Goal: Use online tool/utility: Utilize a website feature to perform a specific function

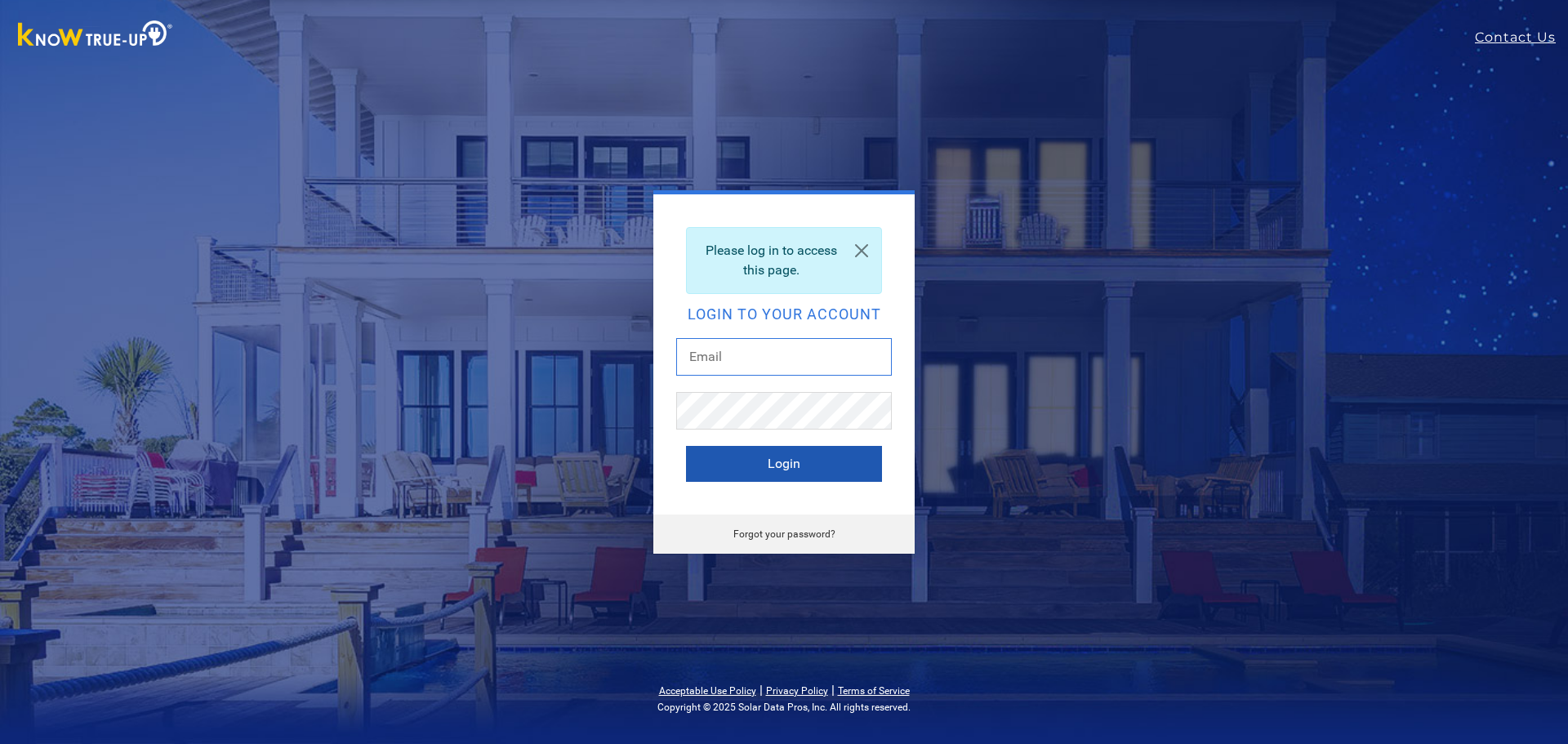
type input "idalia@solarnegotiators.com"
click at [794, 465] on button "Login" at bounding box center [783, 464] width 196 height 36
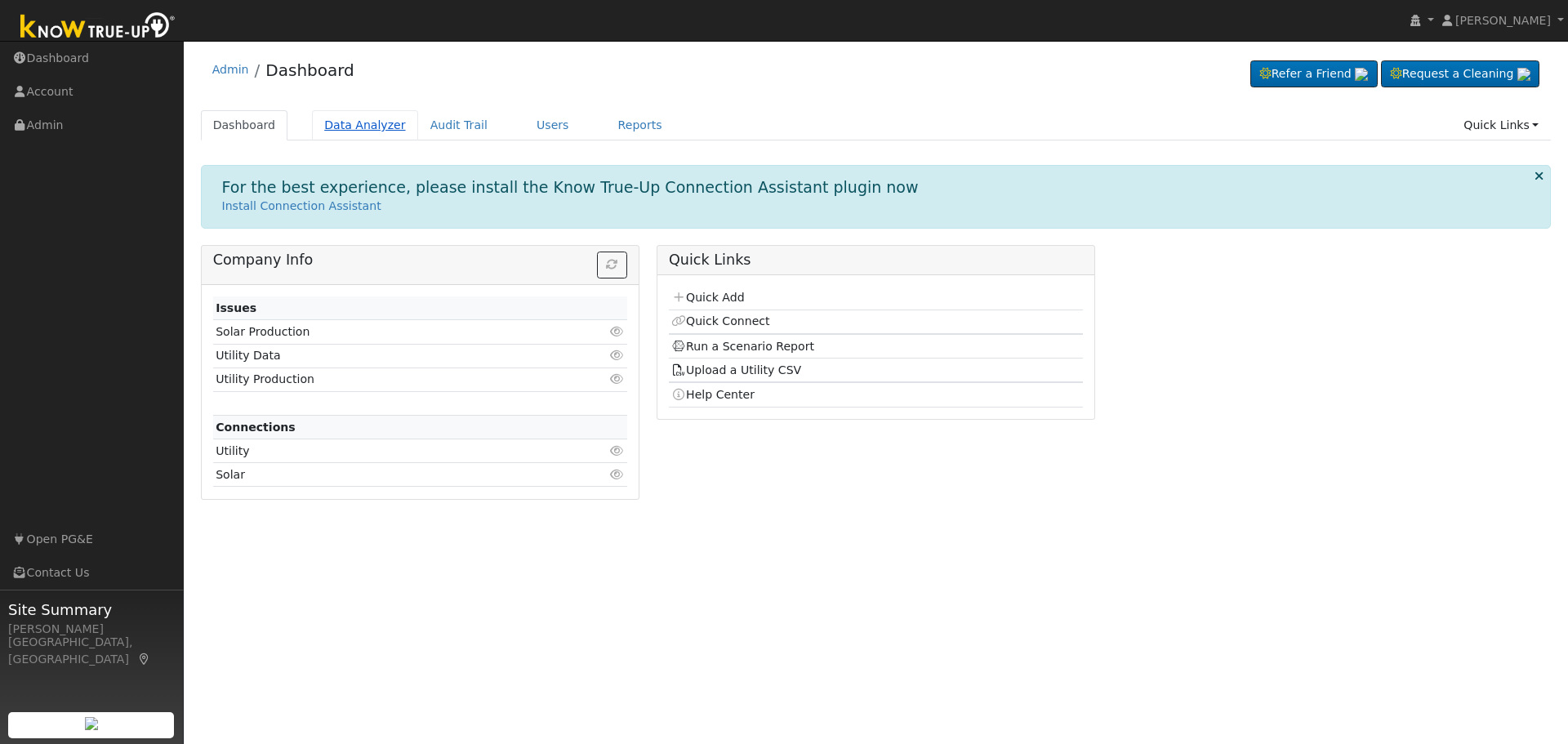
click at [358, 136] on link "Data Analyzer" at bounding box center [364, 126] width 106 height 30
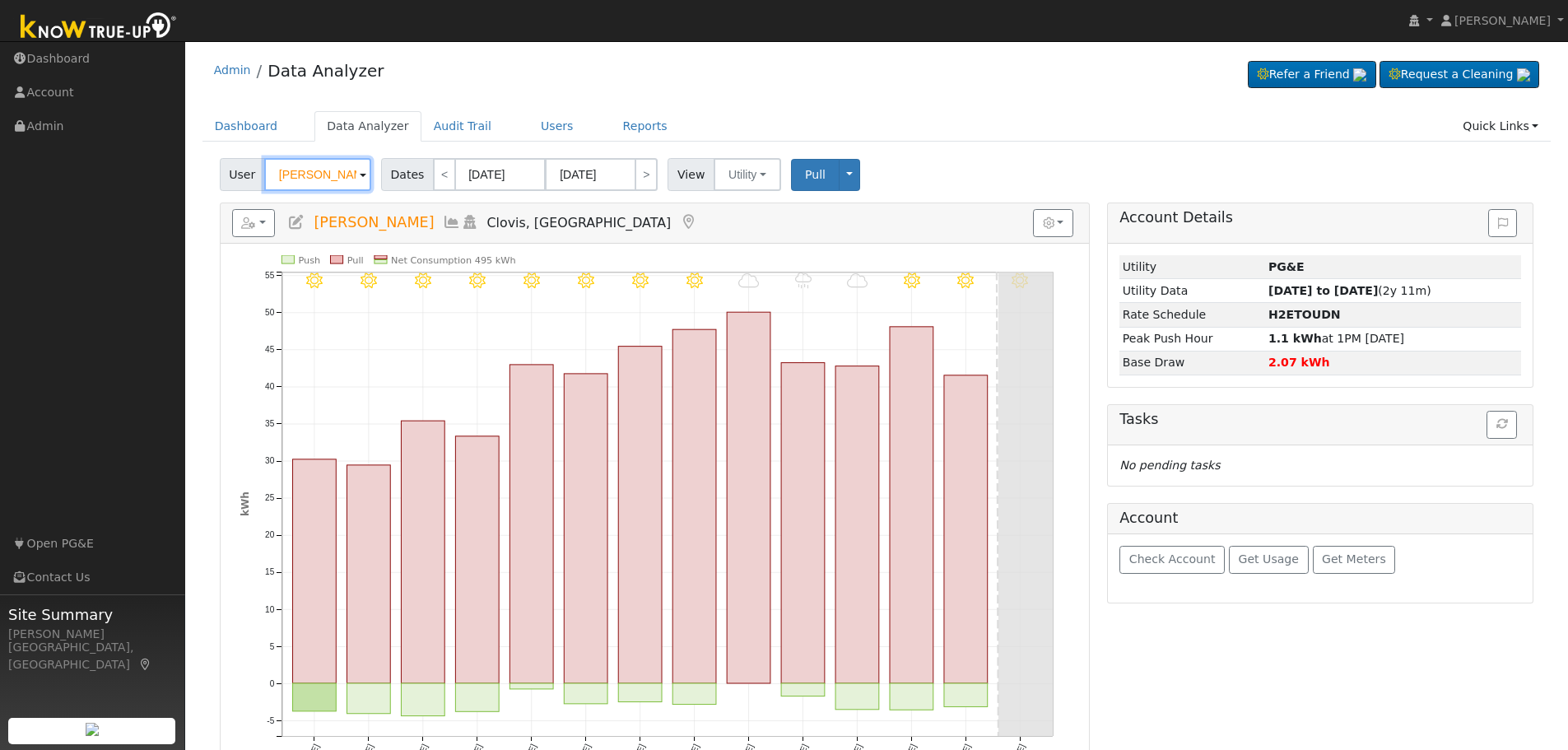
click at [355, 175] on input "[PERSON_NAME]" at bounding box center [317, 174] width 107 height 33
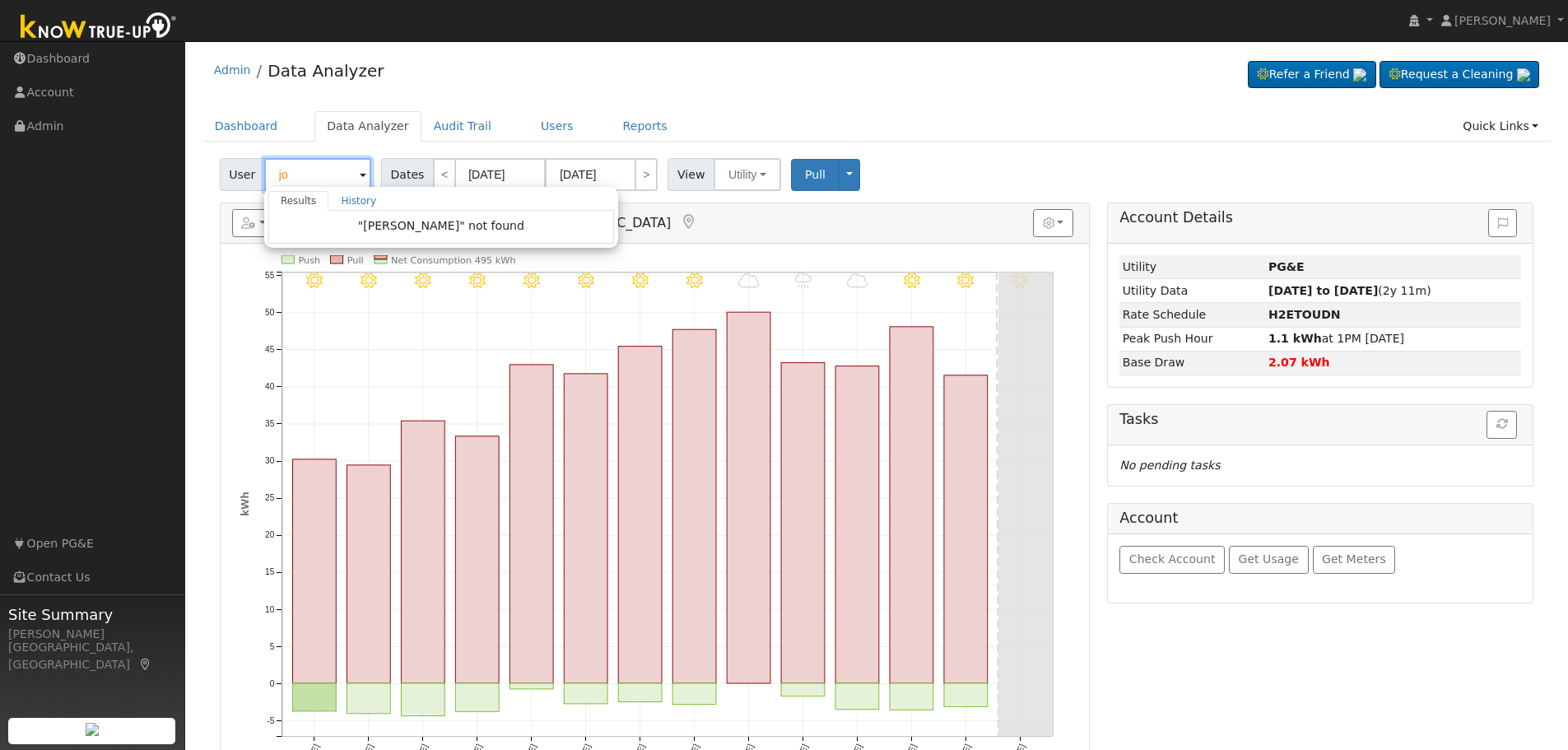
type input "j"
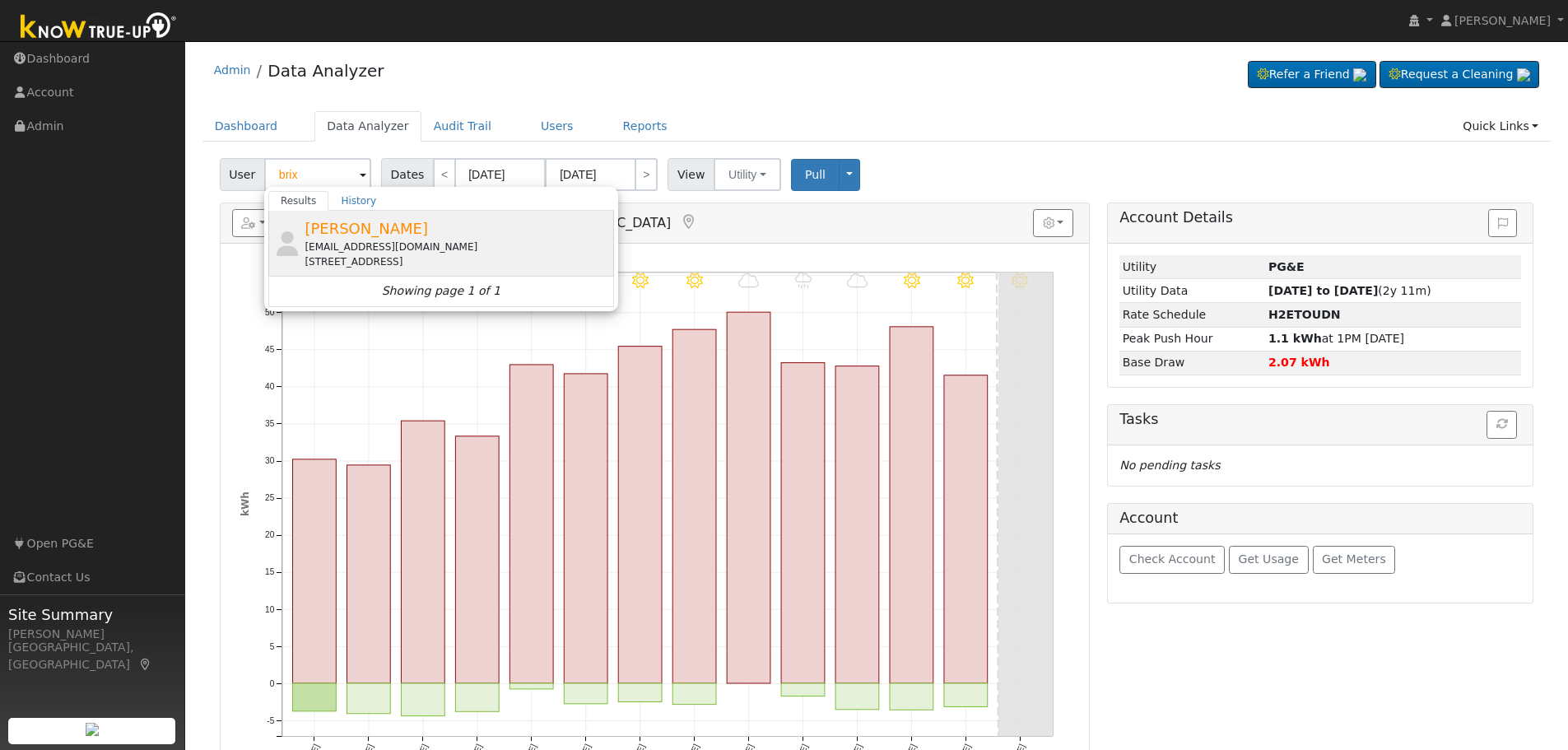
click at [440, 241] on div "[EMAIL_ADDRESS][DOMAIN_NAME]" at bounding box center [457, 247] width 305 height 15
type input "[PERSON_NAME]"
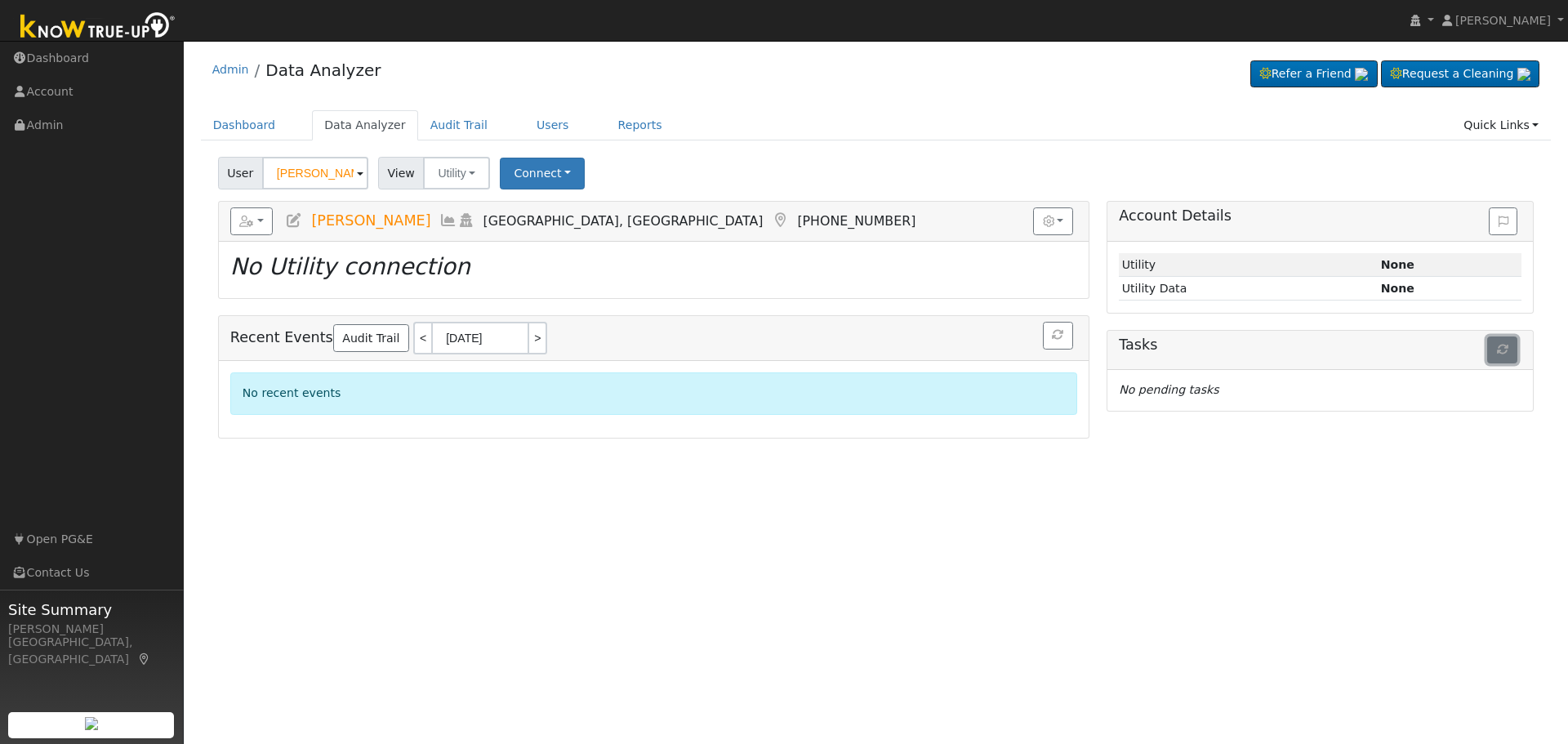
click at [1509, 356] on button "button" at bounding box center [1502, 350] width 30 height 28
click at [468, 171] on button "Utility" at bounding box center [457, 172] width 67 height 33
click at [384, 170] on span "View" at bounding box center [402, 172] width 47 height 33
drag, startPoint x: 309, startPoint y: 220, endPoint x: 419, endPoint y: 209, distance: 110.5
click at [419, 209] on h5 "Reports Scenario Health Check Energy Audit Account Timeline User Audit Trail In…" at bounding box center [654, 221] width 847 height 28
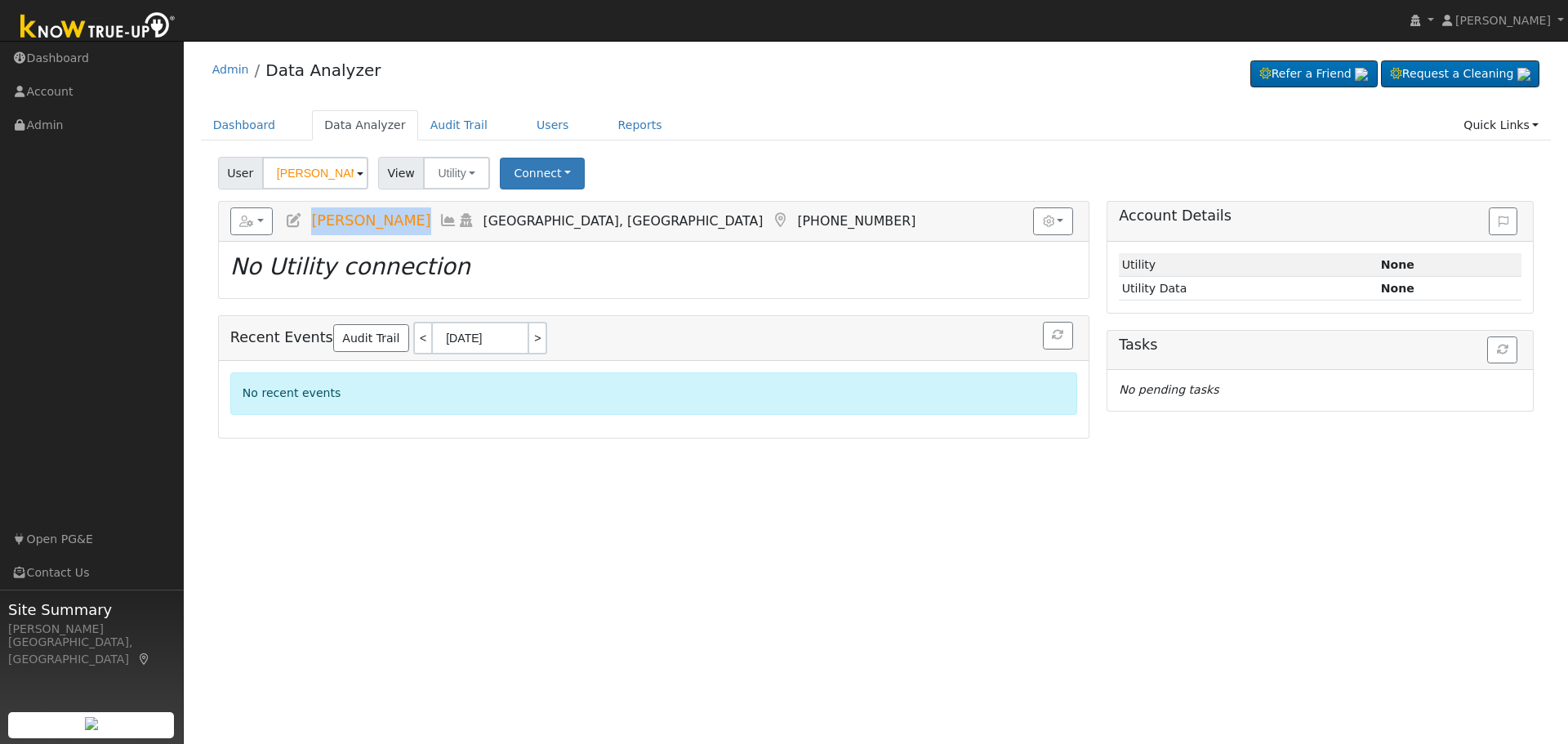
copy span "[PERSON_NAME]"
click at [458, 131] on link "Audit Trail" at bounding box center [458, 126] width 81 height 30
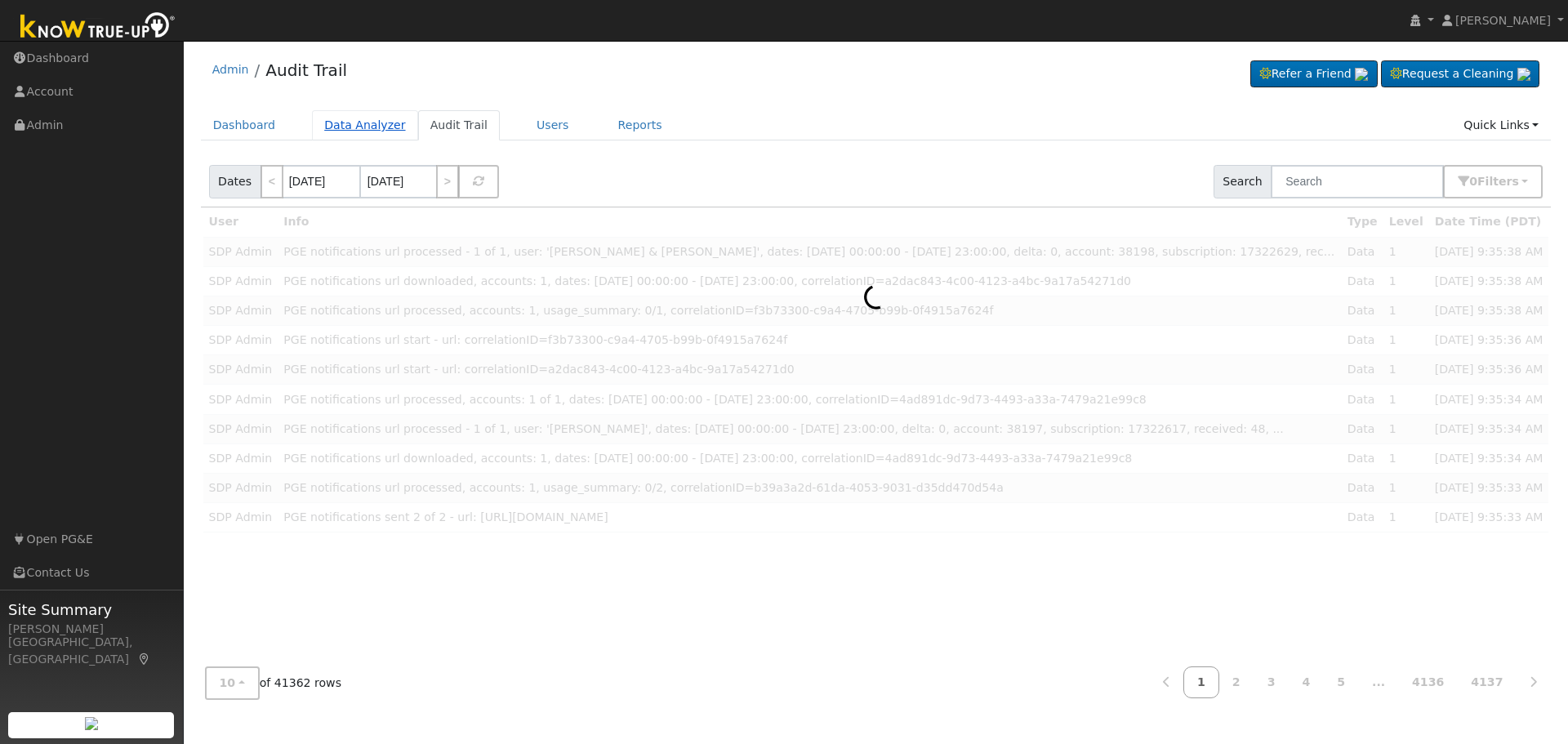
click at [374, 116] on link "Data Analyzer" at bounding box center [364, 126] width 106 height 30
